Goal: Entertainment & Leisure: Consume media (video, audio)

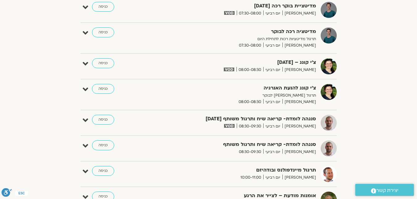
scroll to position [185, 0]
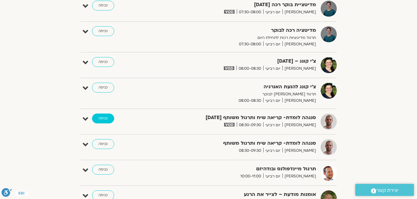
click at [103, 121] on link "כניסה" at bounding box center [103, 118] width 22 height 10
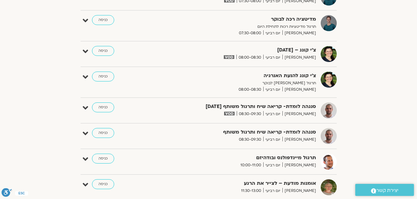
scroll to position [247, 0]
